Goal: Task Accomplishment & Management: Use online tool/utility

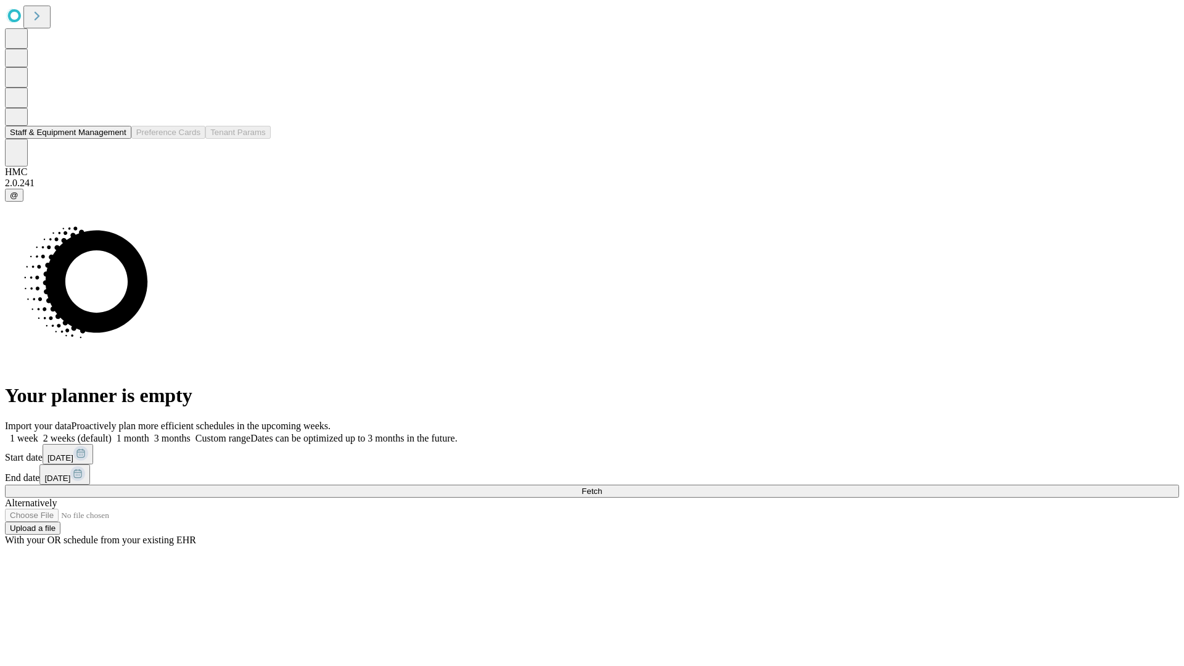
click at [118, 139] on button "Staff & Equipment Management" at bounding box center [68, 132] width 126 height 13
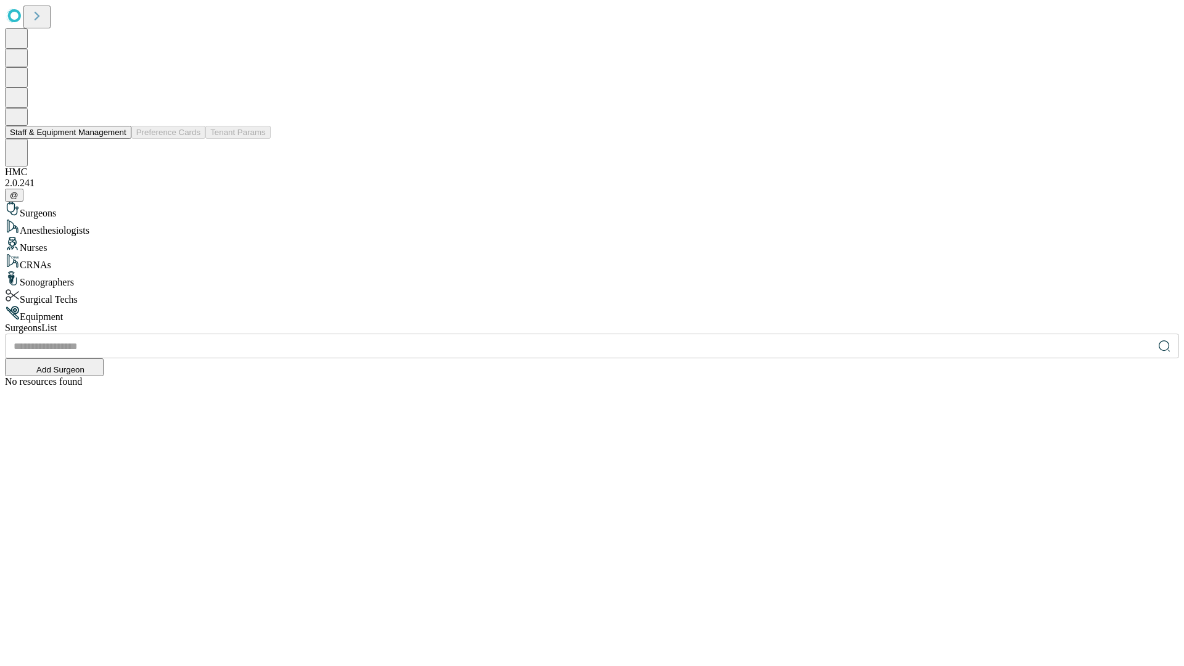
click at [118, 139] on button "Staff & Equipment Management" at bounding box center [68, 132] width 126 height 13
